Goal: Navigation & Orientation: Go to known website

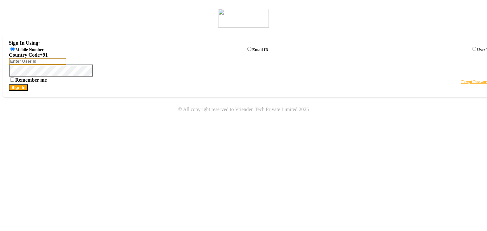
click at [66, 65] on input "Username" at bounding box center [37, 61] width 57 height 7
type input "8668893166"
click at [28, 91] on button "Sign In" at bounding box center [18, 87] width 19 height 7
select select "en"
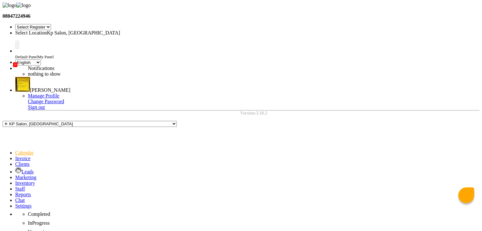
select select "41"
